Goal: Transaction & Acquisition: Download file/media

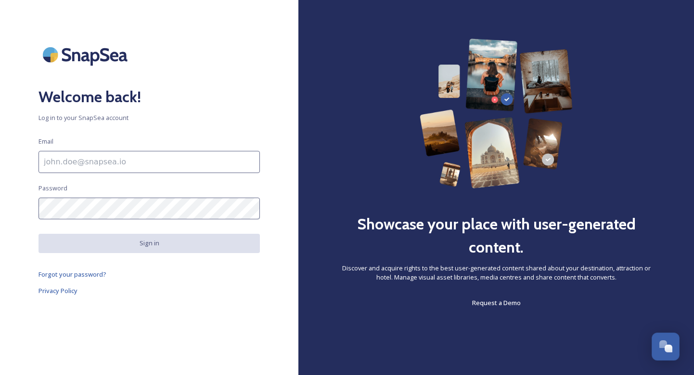
click at [83, 162] on input at bounding box center [149, 162] width 221 height 22
paste input "[URL][DOMAIN_NAME]"
click at [92, 159] on input "[URL][DOMAIN_NAME]" at bounding box center [149, 162] width 221 height 22
click at [120, 163] on input "[URL][DOMAIN_NAME]" at bounding box center [149, 162] width 221 height 22
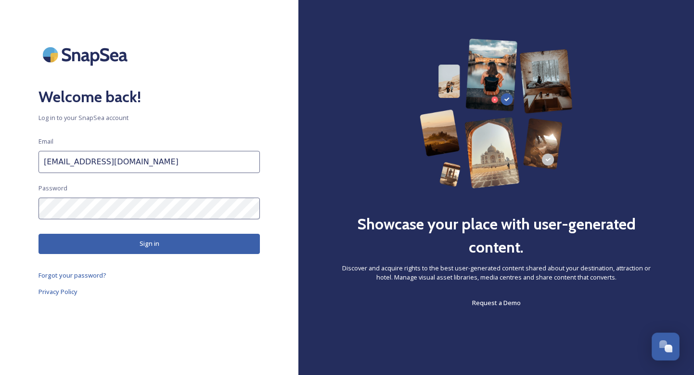
type input "[EMAIL_ADDRESS][DOMAIN_NAME]"
click at [142, 241] on button "Sign in" at bounding box center [149, 243] width 221 height 20
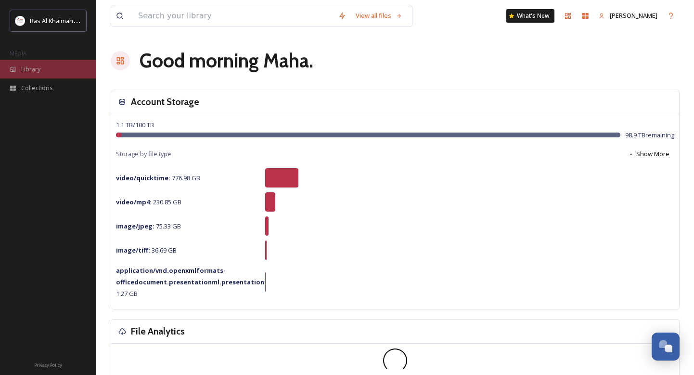
click at [47, 67] on div "Library" at bounding box center [48, 69] width 96 height 19
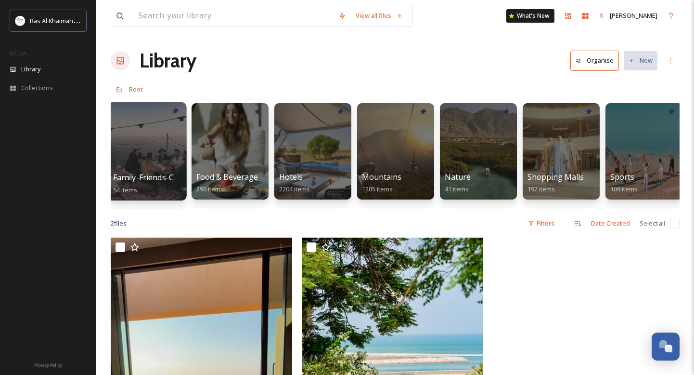
scroll to position [0, 424]
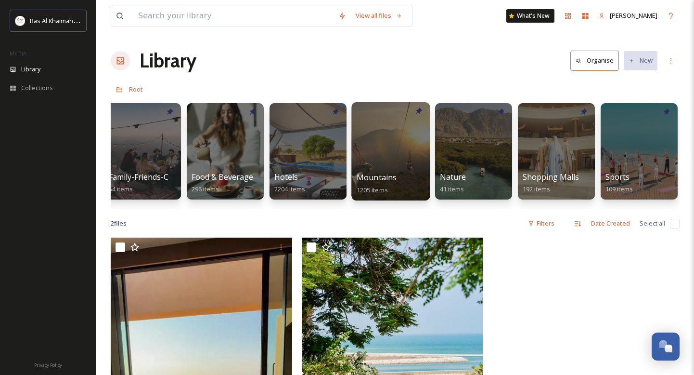
click at [404, 147] on div at bounding box center [390, 151] width 78 height 98
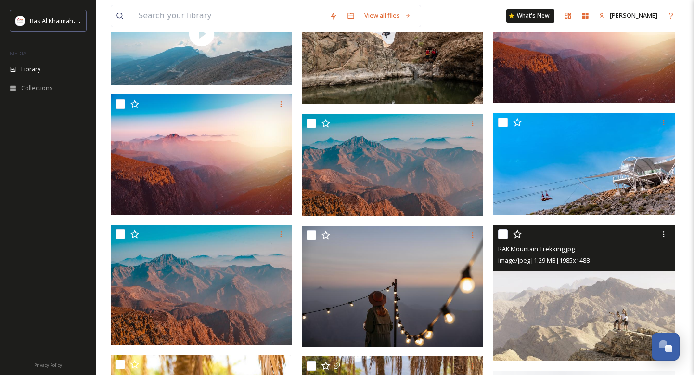
scroll to position [250, 0]
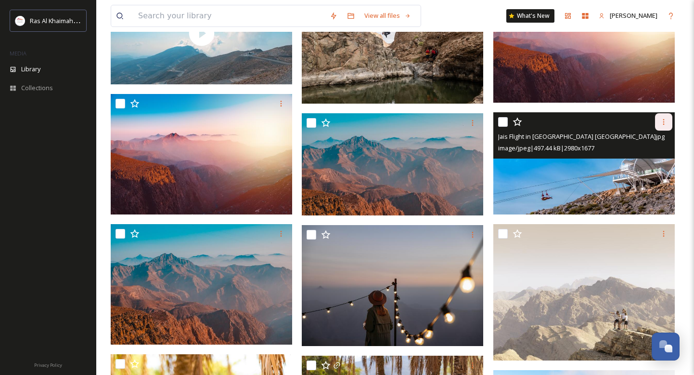
click at [664, 118] on icon at bounding box center [664, 122] width 8 height 8
click at [655, 157] on span "Download" at bounding box center [652, 161] width 29 height 9
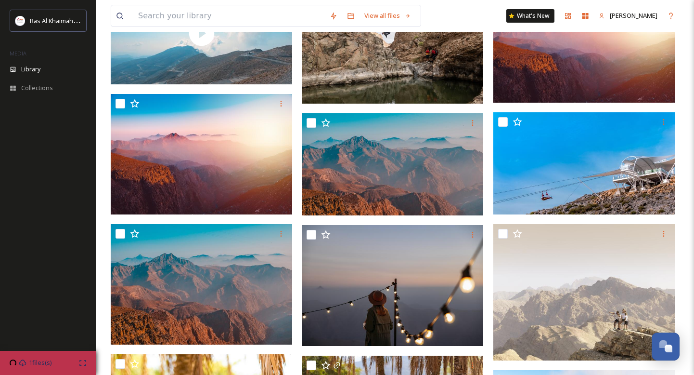
scroll to position [385, 0]
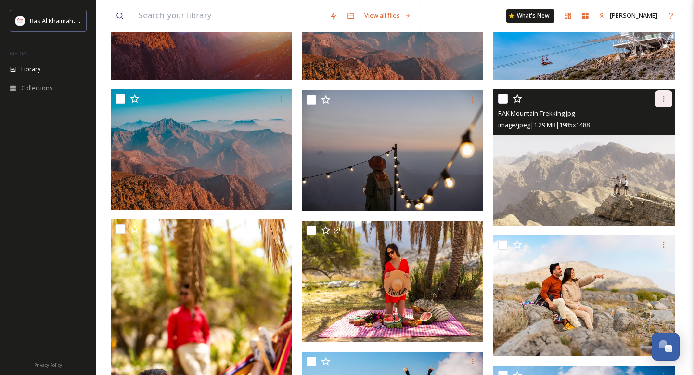
click at [664, 97] on icon at bounding box center [664, 99] width 8 height 8
click at [643, 135] on span "Download" at bounding box center [652, 138] width 29 height 9
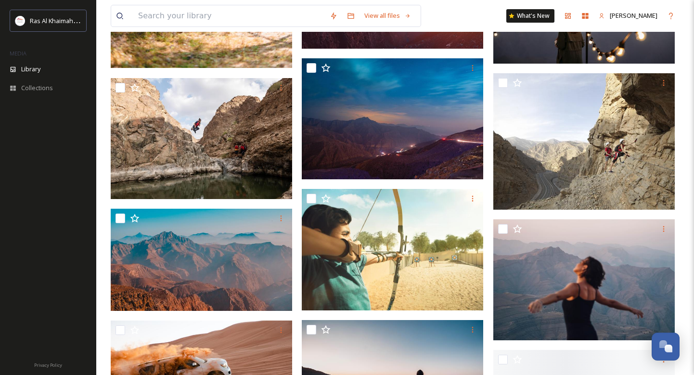
scroll to position [1227, 0]
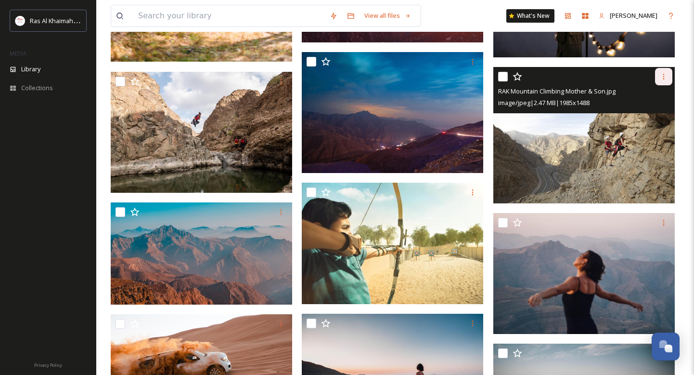
click at [666, 78] on icon at bounding box center [664, 77] width 8 height 8
click at [656, 113] on span "Download" at bounding box center [652, 116] width 29 height 9
